Goal: Task Accomplishment & Management: Use online tool/utility

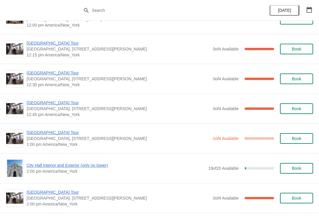
scroll to position [319, 0]
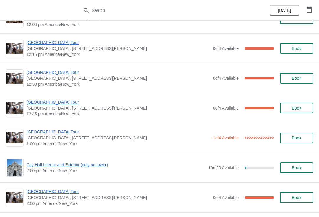
click at [41, 74] on span "[GEOGRAPHIC_DATA] Tour" at bounding box center [118, 72] width 183 height 6
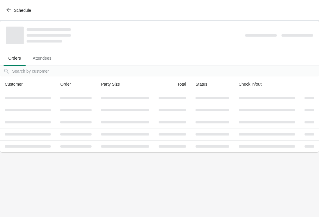
scroll to position [0, 0]
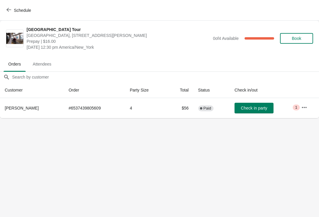
click at [254, 109] on span "Check in party" at bounding box center [254, 108] width 26 height 5
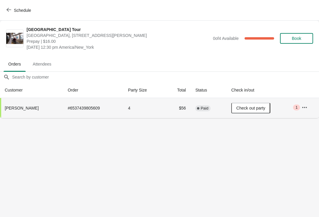
click at [15, 10] on span "Schedule" at bounding box center [22, 10] width 17 height 5
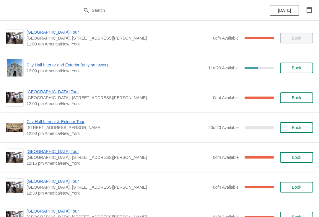
scroll to position [209, 0]
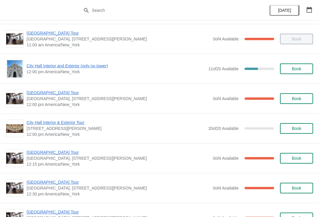
click at [57, 154] on span "[GEOGRAPHIC_DATA] Tour" at bounding box center [118, 152] width 183 height 6
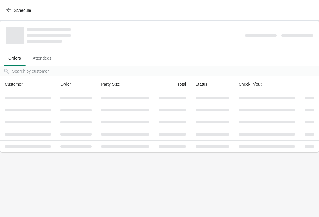
scroll to position [0, 0]
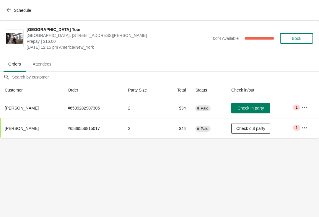
click at [12, 14] on button "Schedule" at bounding box center [19, 10] width 33 height 11
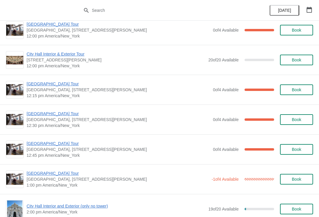
scroll to position [276, 0]
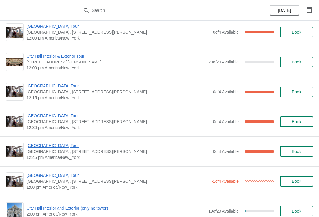
click at [30, 85] on span "[GEOGRAPHIC_DATA] Tour" at bounding box center [118, 86] width 183 height 6
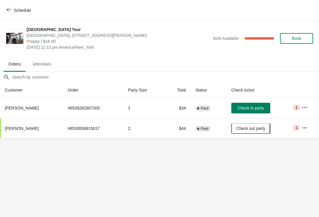
scroll to position [0, 0]
click at [10, 8] on icon "button" at bounding box center [8, 9] width 5 height 5
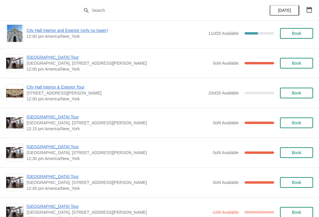
scroll to position [245, 0]
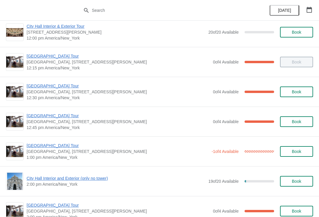
scroll to position [307, 0]
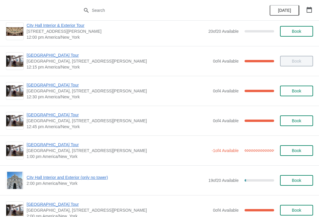
click at [44, 116] on span "[GEOGRAPHIC_DATA] Tour" at bounding box center [118, 115] width 183 height 6
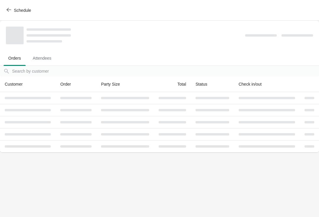
scroll to position [0, 0]
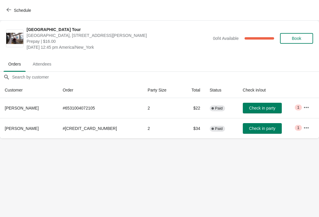
click at [262, 124] on button "Check in party" at bounding box center [262, 128] width 39 height 11
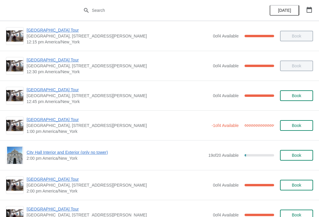
scroll to position [338, 0]
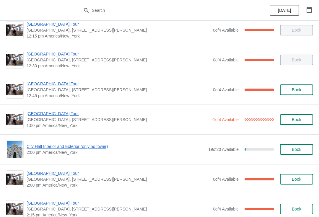
click at [33, 86] on span "[GEOGRAPHIC_DATA] Tour" at bounding box center [118, 84] width 183 height 6
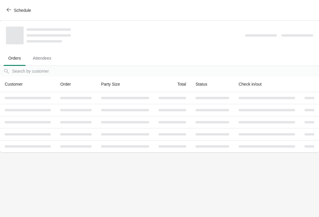
scroll to position [0, 0]
